Goal: Task Accomplishment & Management: Use online tool/utility

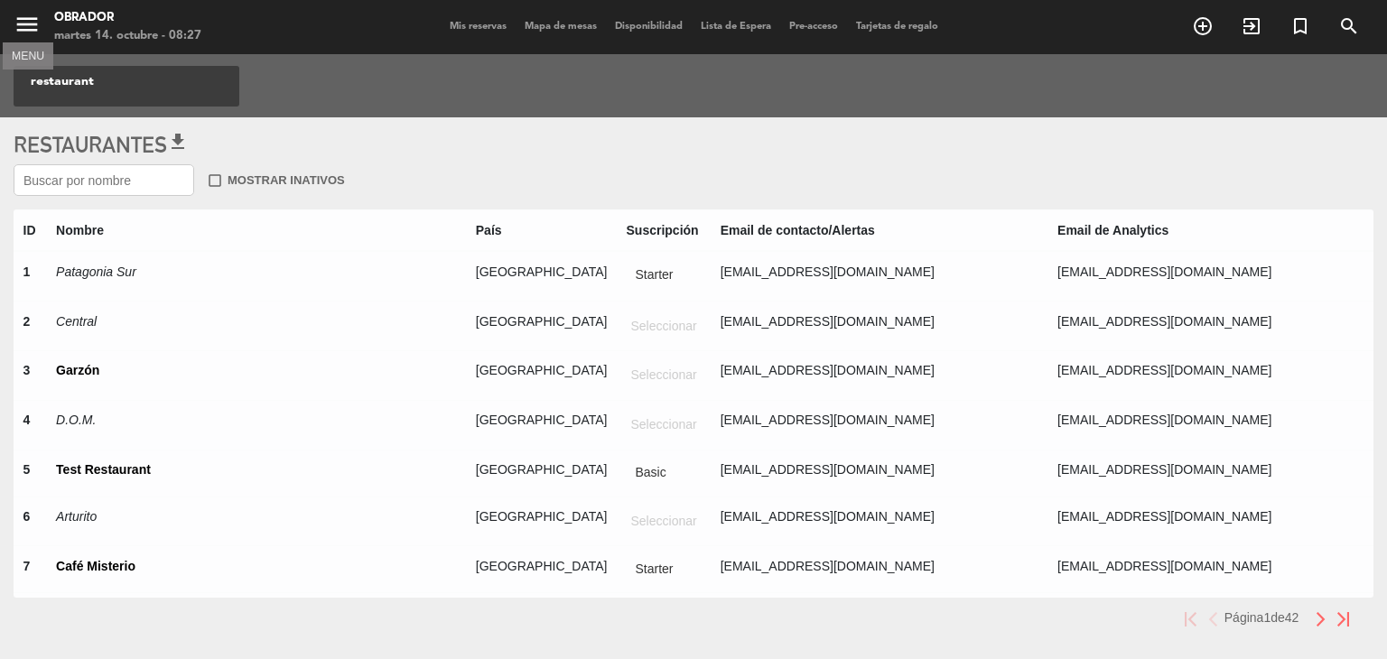
click at [20, 11] on icon "menu" at bounding box center [27, 24] width 27 height 27
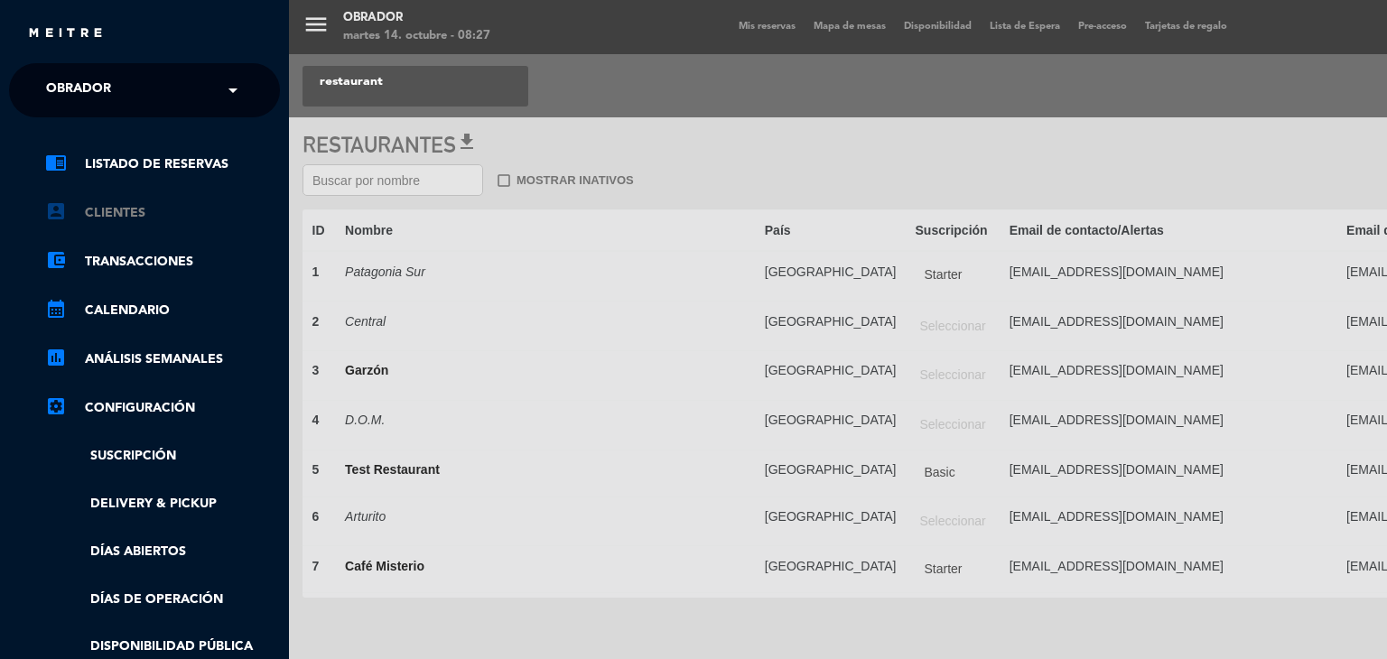
click at [83, 207] on link "account_box Clientes" at bounding box center [162, 213] width 235 height 22
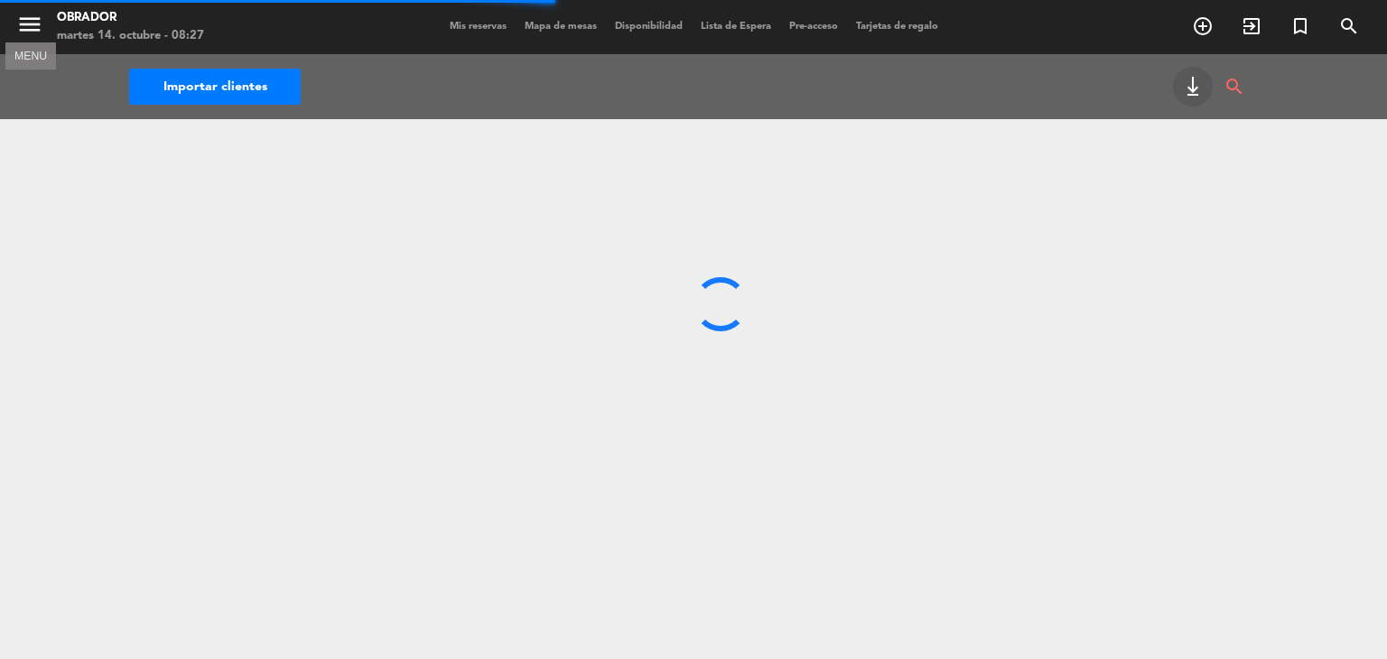
click at [22, 18] on icon "menu" at bounding box center [29, 24] width 27 height 27
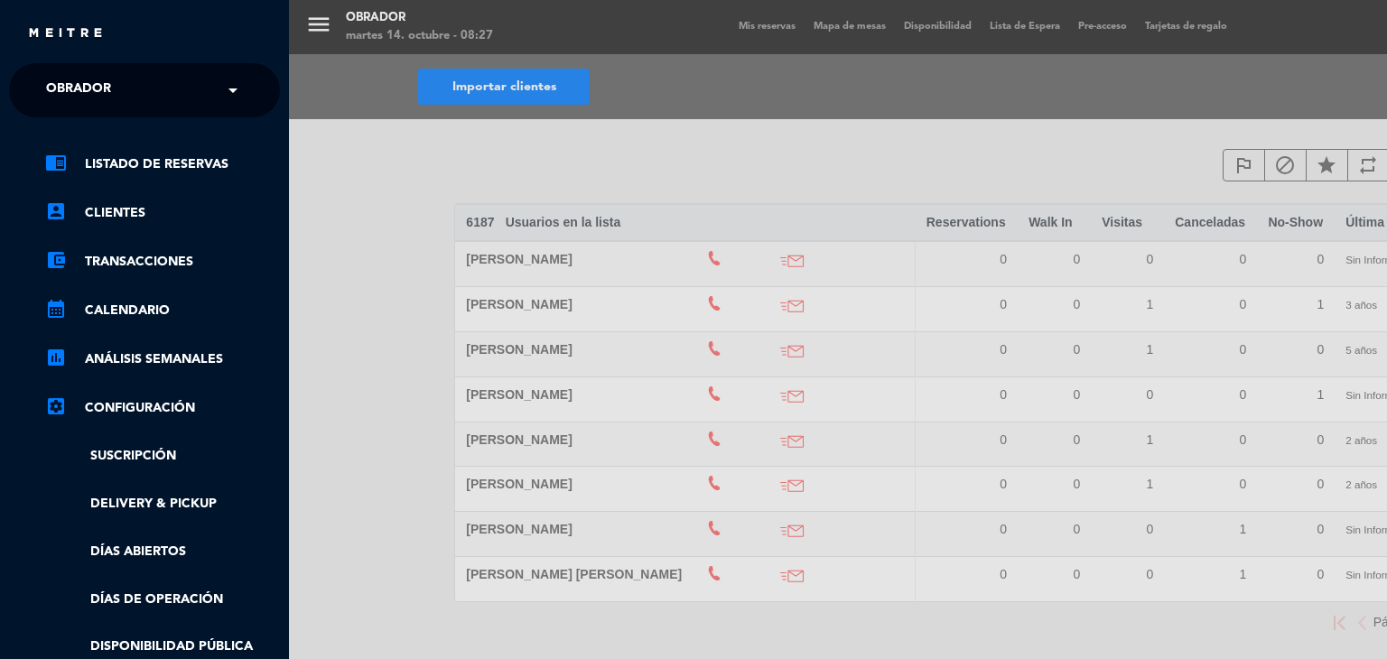
scroll to position [0, 4]
drag, startPoint x: 284, startPoint y: 192, endPoint x: 283, endPoint y: 443, distance: 250.2
click at [283, 443] on div "chrome_reader_mode Listado de Reservas account_box Clientes account_balance_wal…" at bounding box center [141, 486] width 298 height 738
click at [249, 452] on link "Suscripción" at bounding box center [159, 456] width 235 height 21
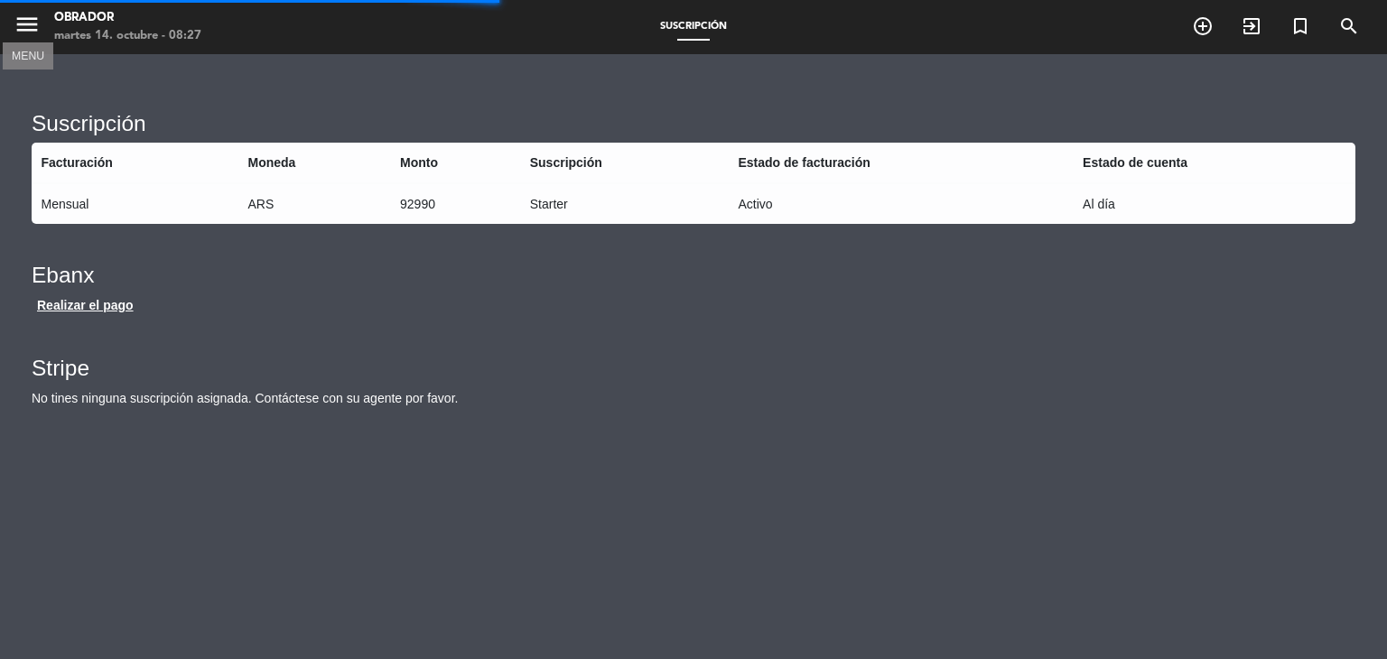
click at [27, 29] on icon "menu" at bounding box center [27, 24] width 27 height 27
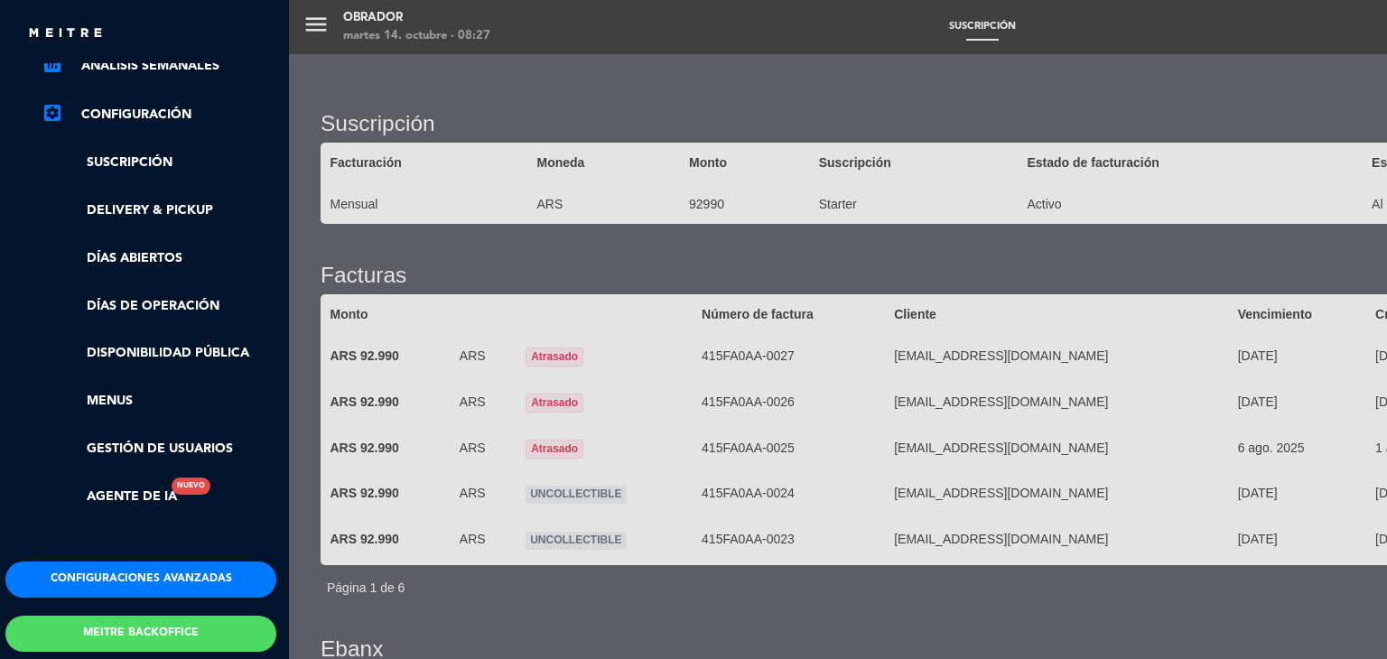
scroll to position [296, 4]
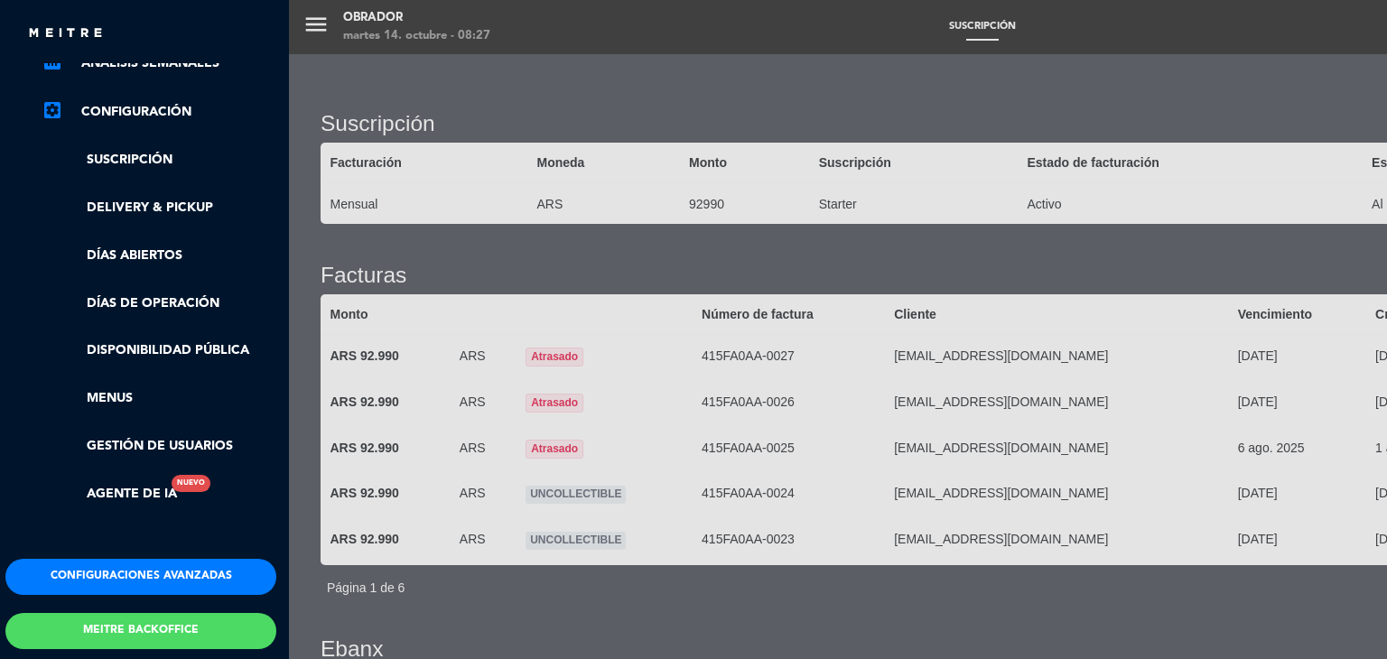
click at [245, 632] on button "Meitre backoffice" at bounding box center [140, 631] width 271 height 36
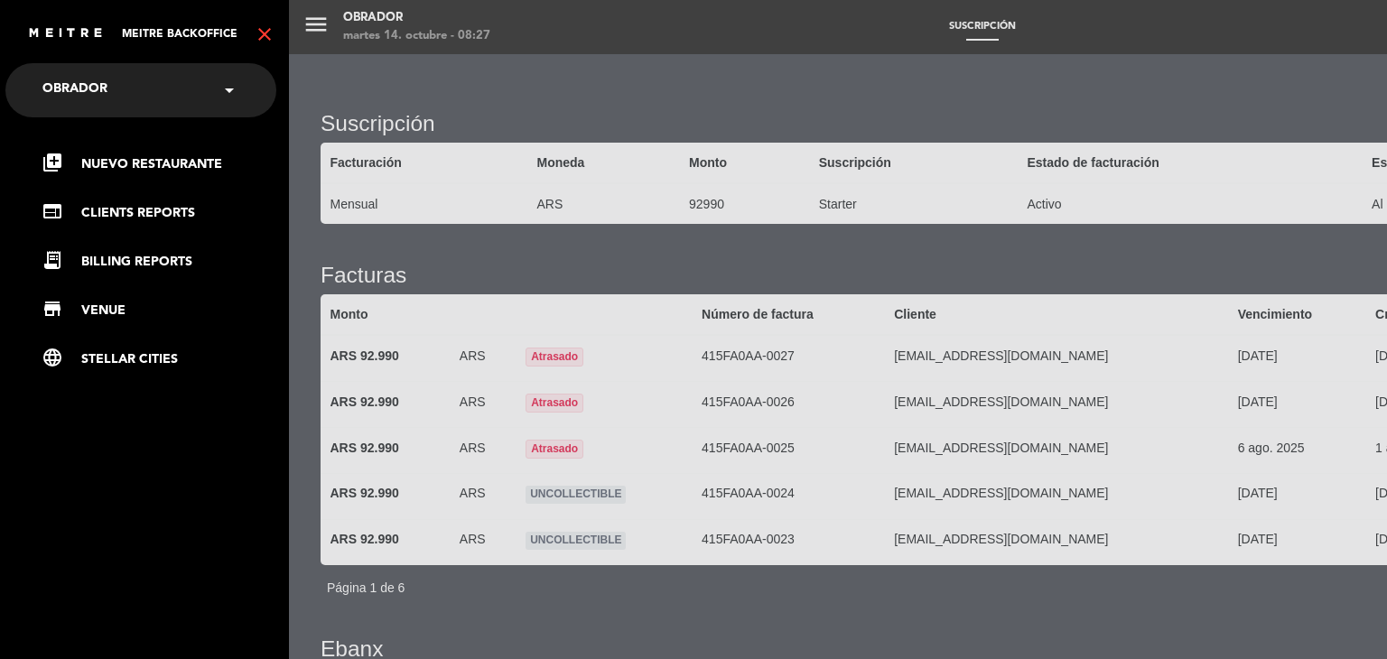
scroll to position [0, 4]
click at [166, 265] on link "receipt_long BILLING REPORTS" at bounding box center [159, 262] width 235 height 22
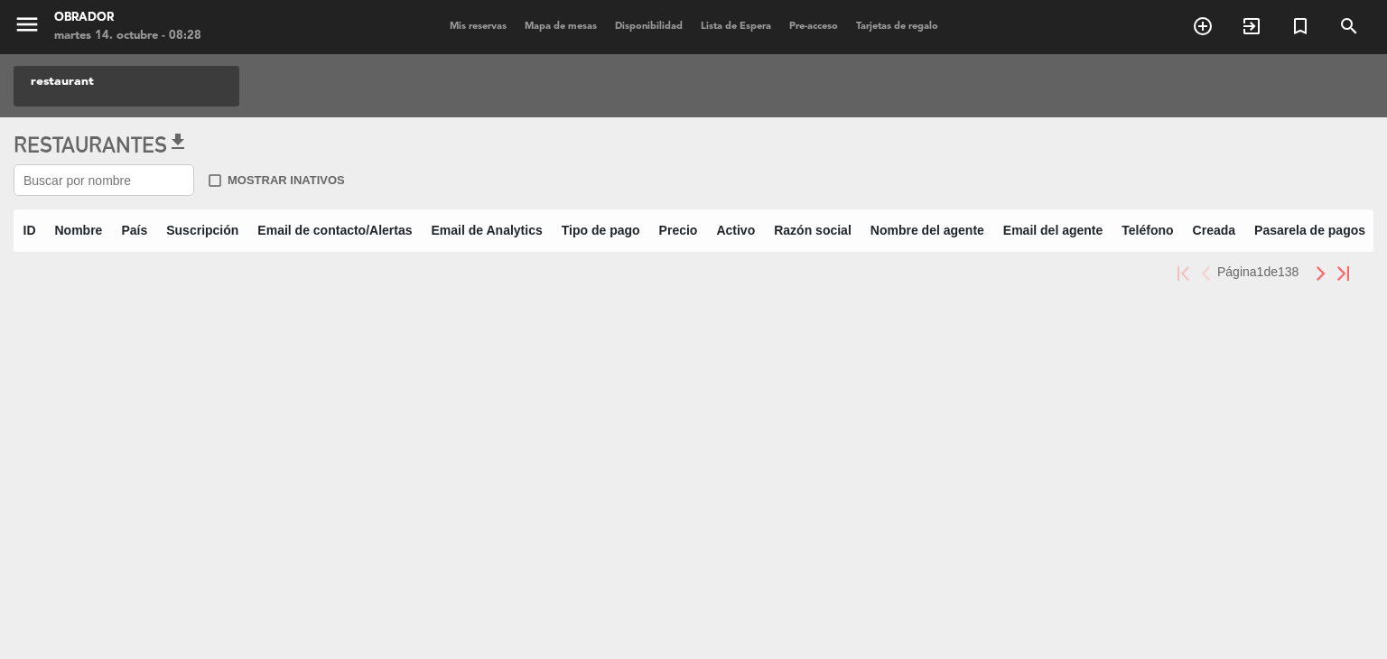
paste input "Esquina Brava"
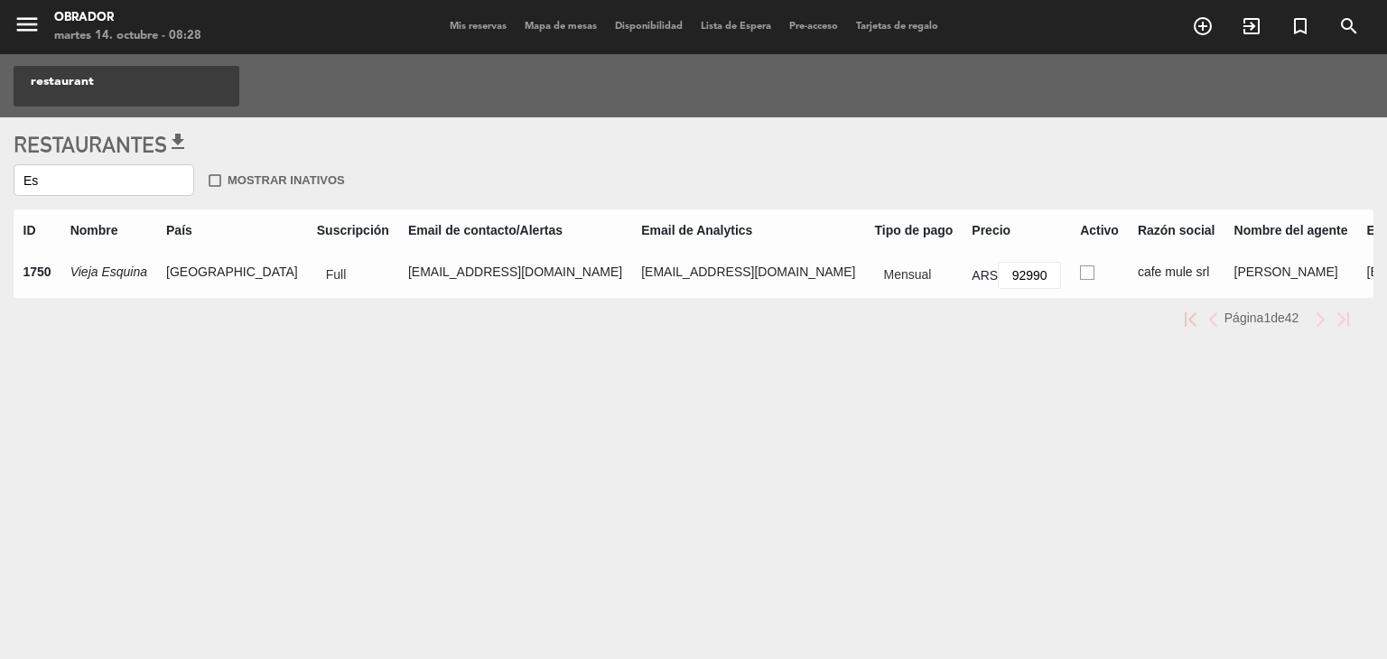
type input "E"
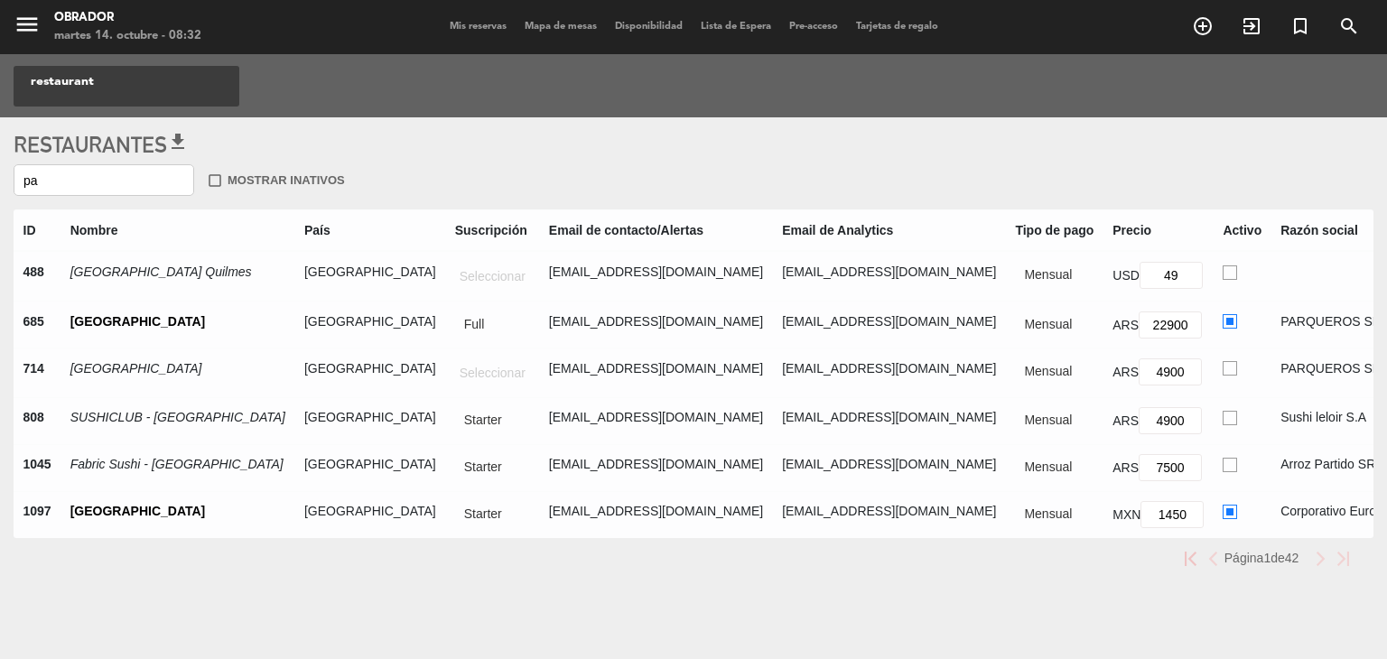
type input "p"
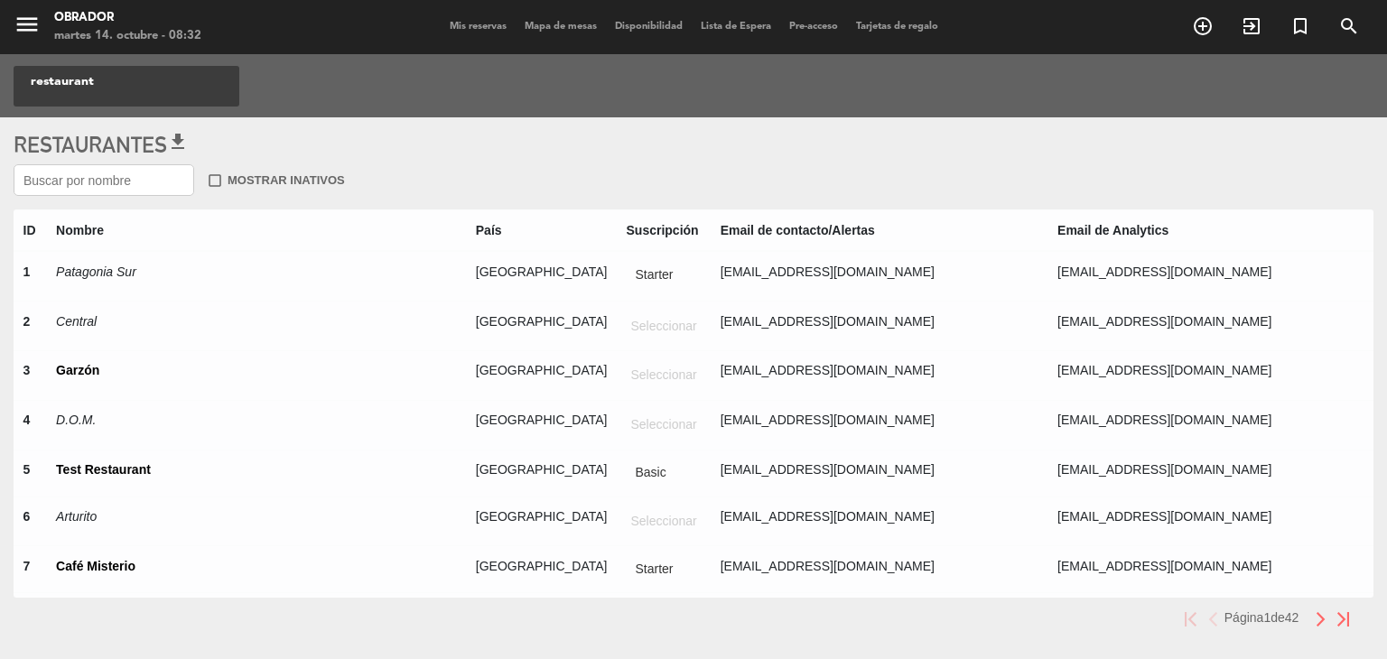
paste input "FICO"
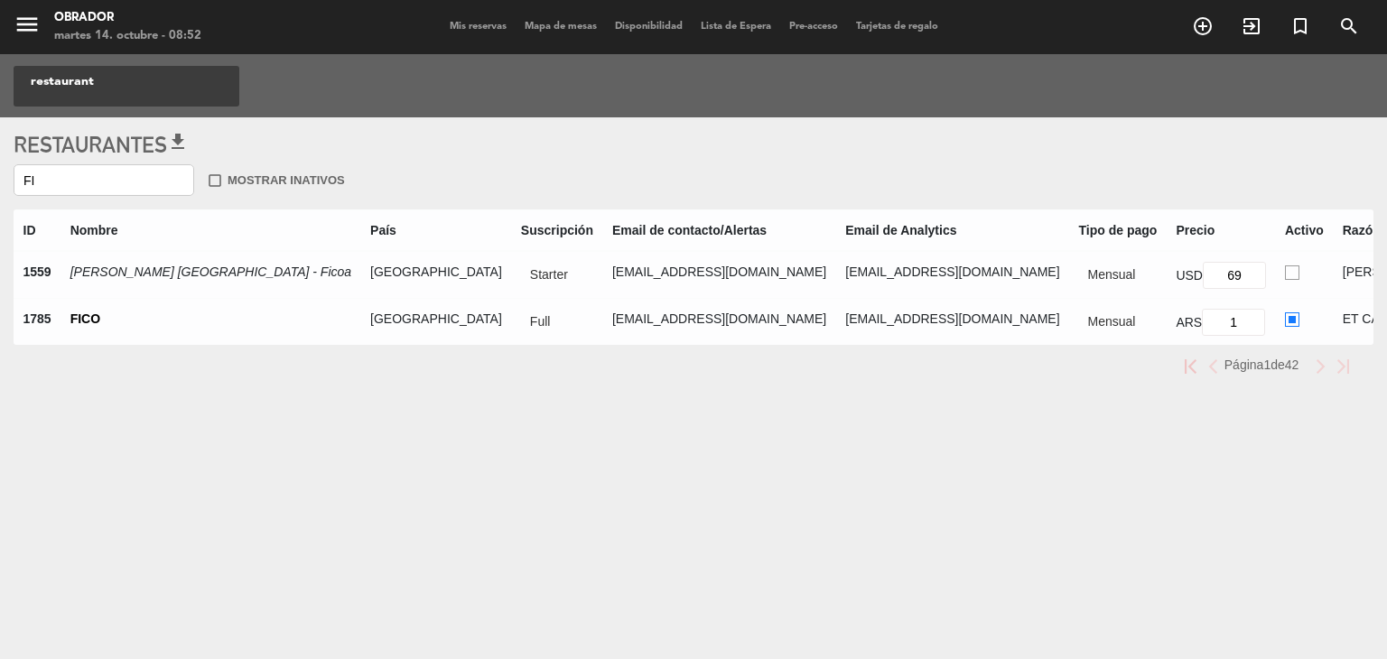
type input "F"
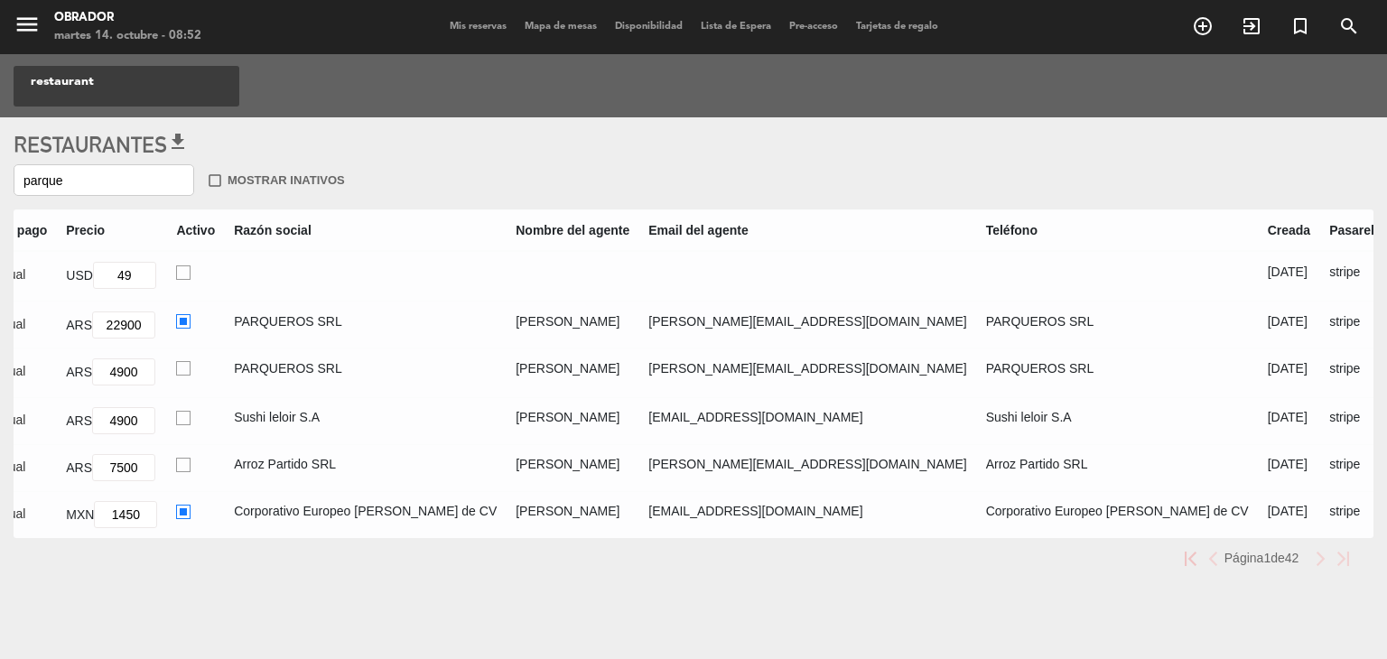
scroll to position [0, 1049]
type input "p"
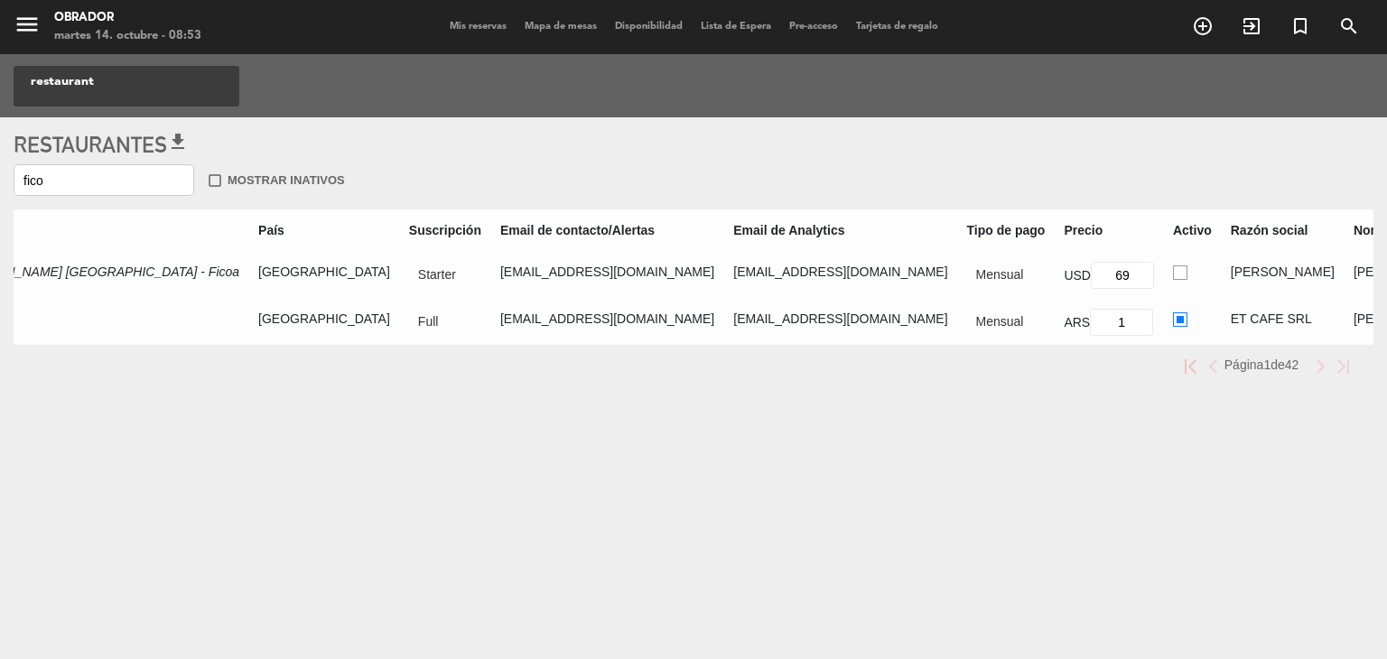
scroll to position [0, 0]
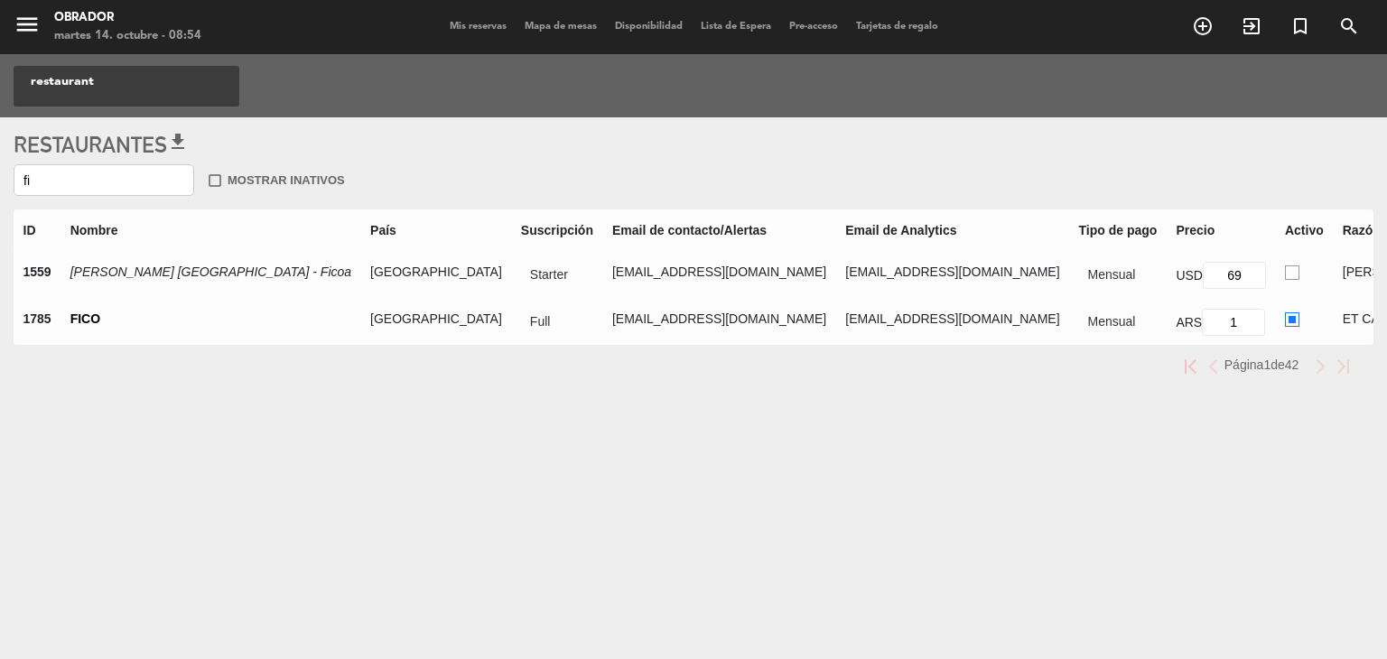
type input "f"
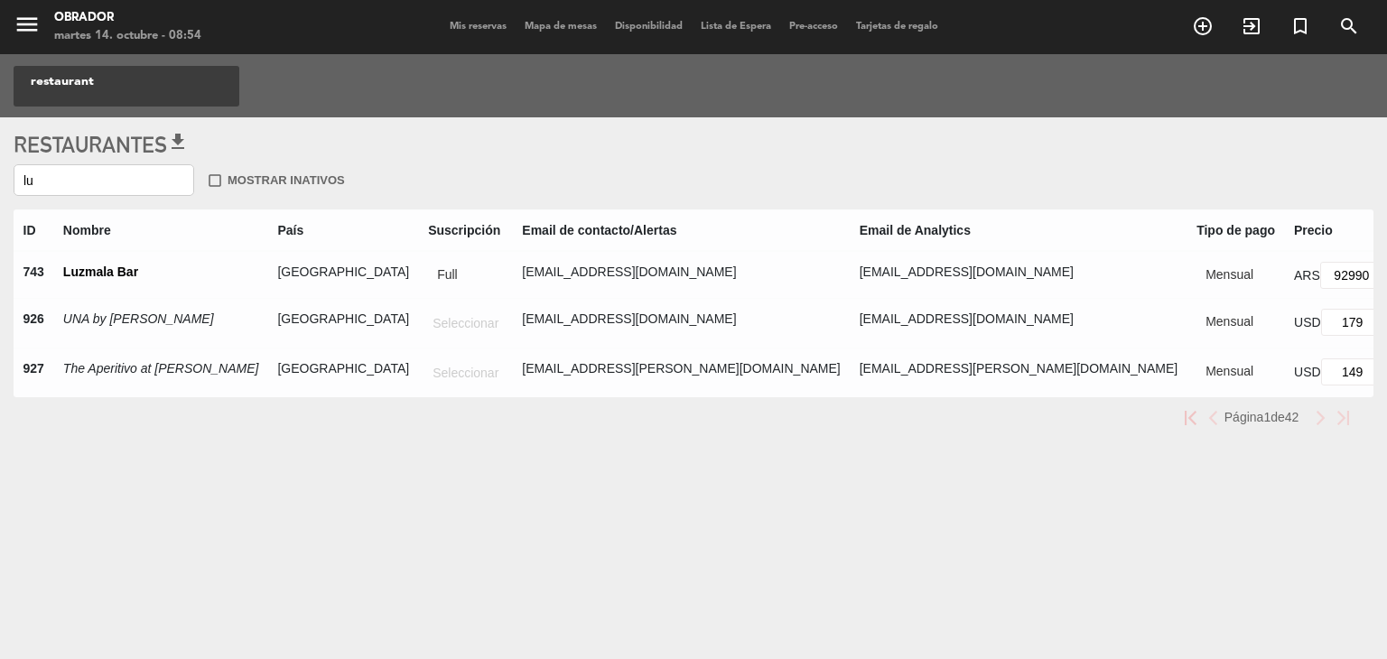
type input "l"
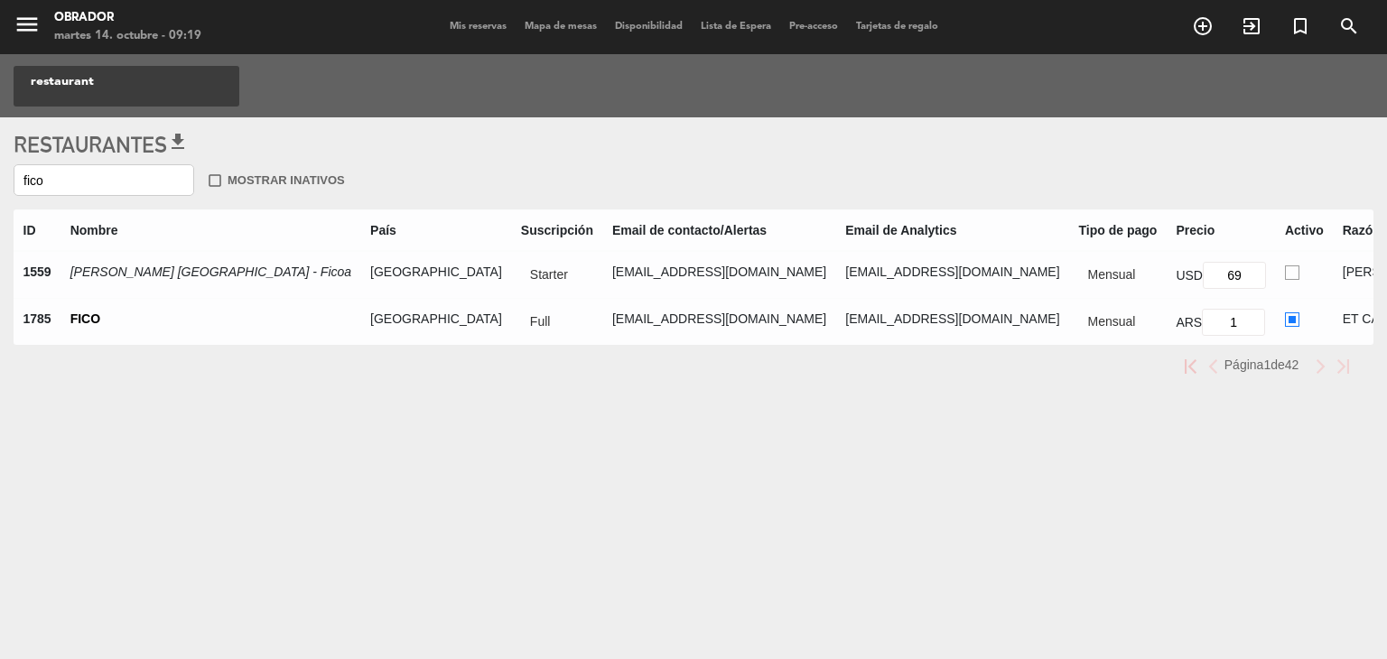
click at [98, 171] on input "fico" at bounding box center [104, 180] width 181 height 32
type input "f"
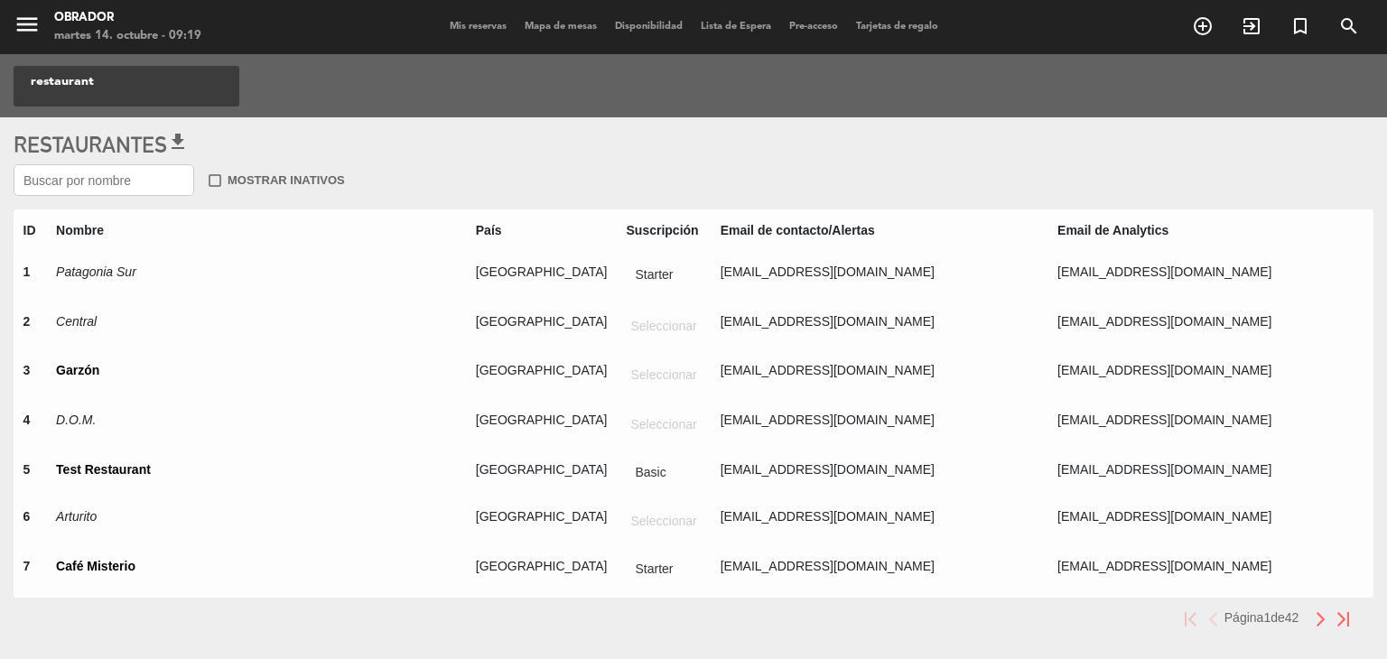
paste input "Artesia"
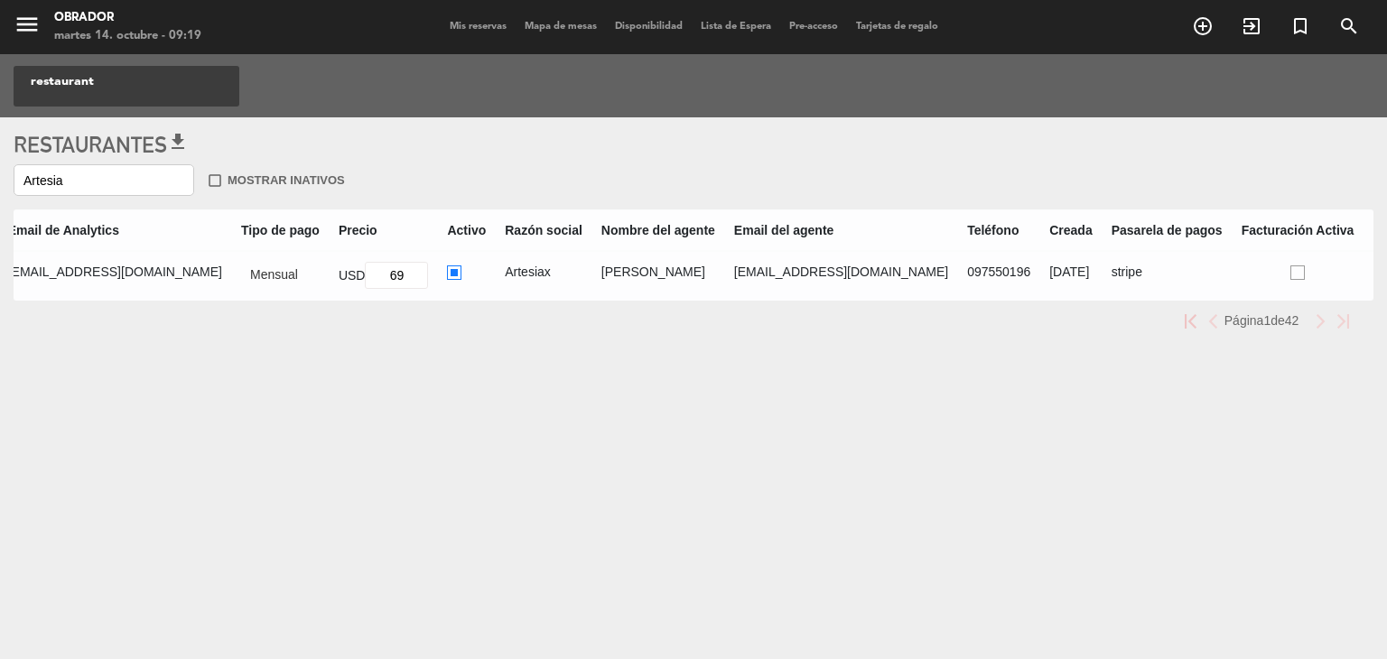
scroll to position [0, 611]
type input "Artesia"
click at [1287, 269] on ins at bounding box center [1294, 273] width 14 height 15
click at [1294, 269] on input "radio" at bounding box center [1300, 272] width 12 height 12
radio input "true"
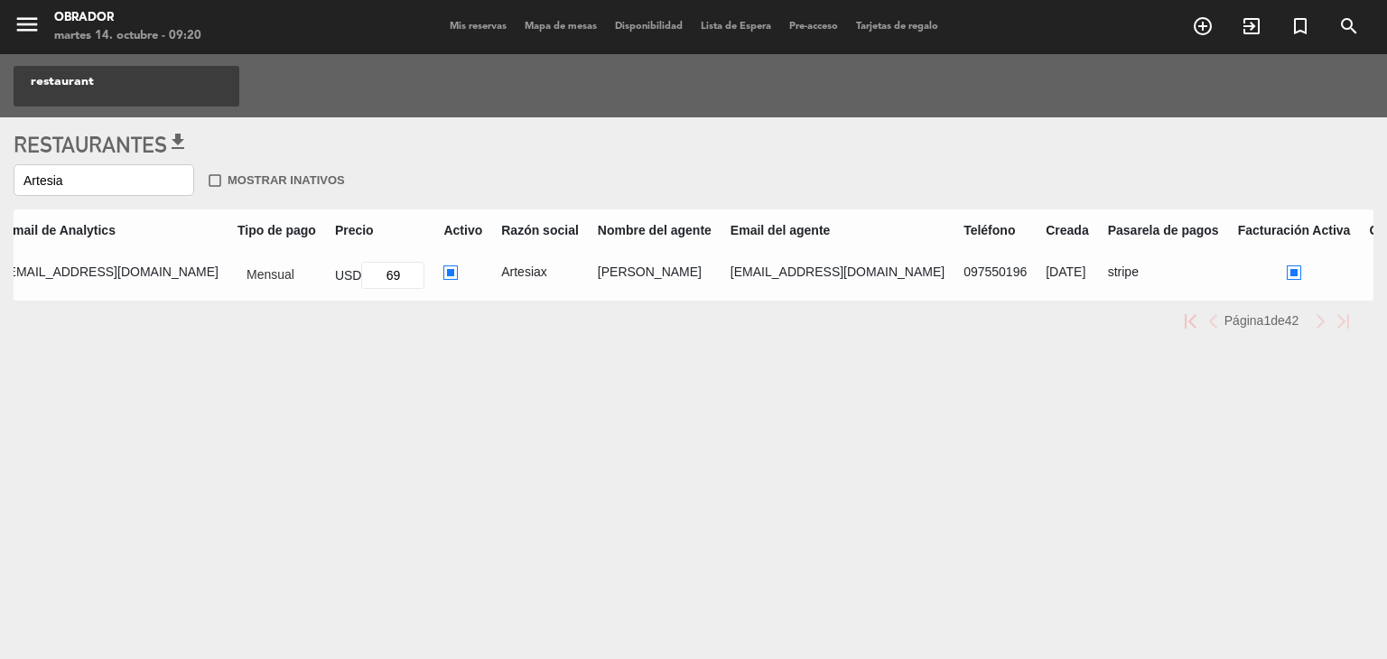
drag, startPoint x: 891, startPoint y: 298, endPoint x: 406, endPoint y: 324, distance: 485.7
click at [406, 324] on div "Restaurantes get_app Artesia check_box_outline_blank Mostrar inativos ID Nombre…" at bounding box center [693, 243] width 1387 height 253
click at [419, 358] on div "Restaurantes get_app Artesia check_box_outline_blank Mostrar inativos ID Nombre…" at bounding box center [693, 243] width 1387 height 253
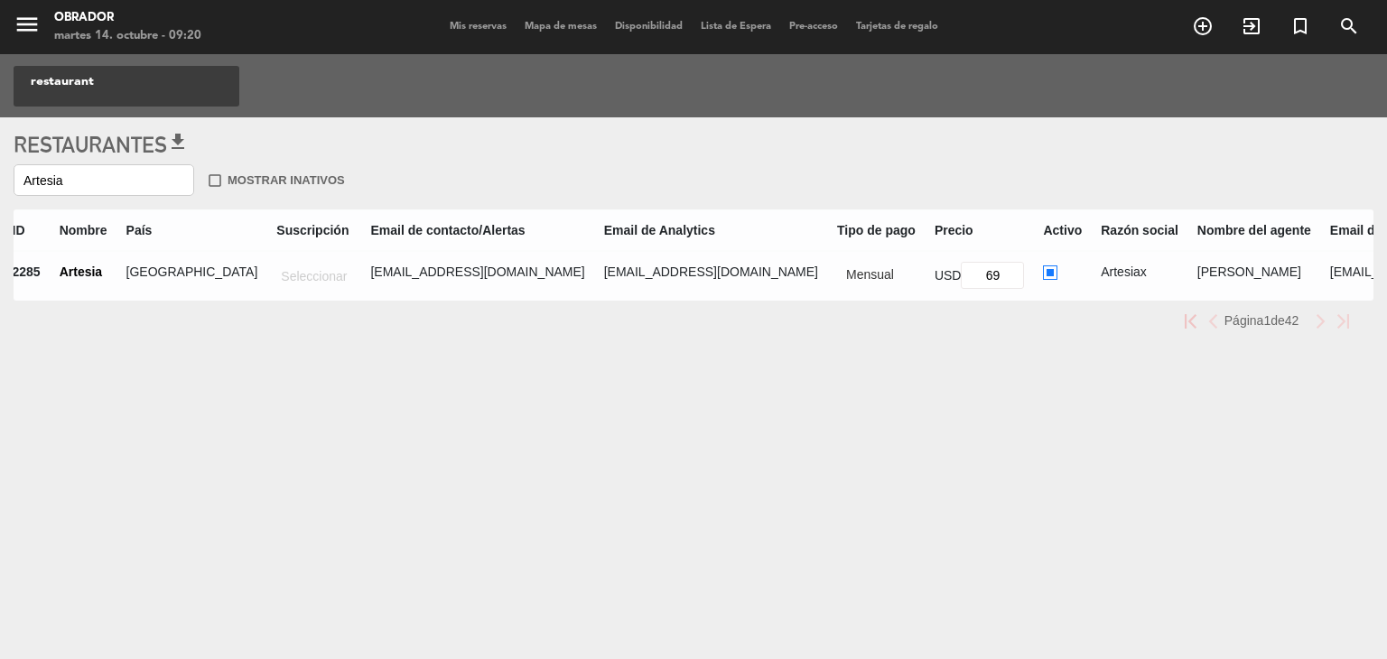
scroll to position [0, 0]
